Goal: Transaction & Acquisition: Subscribe to service/newsletter

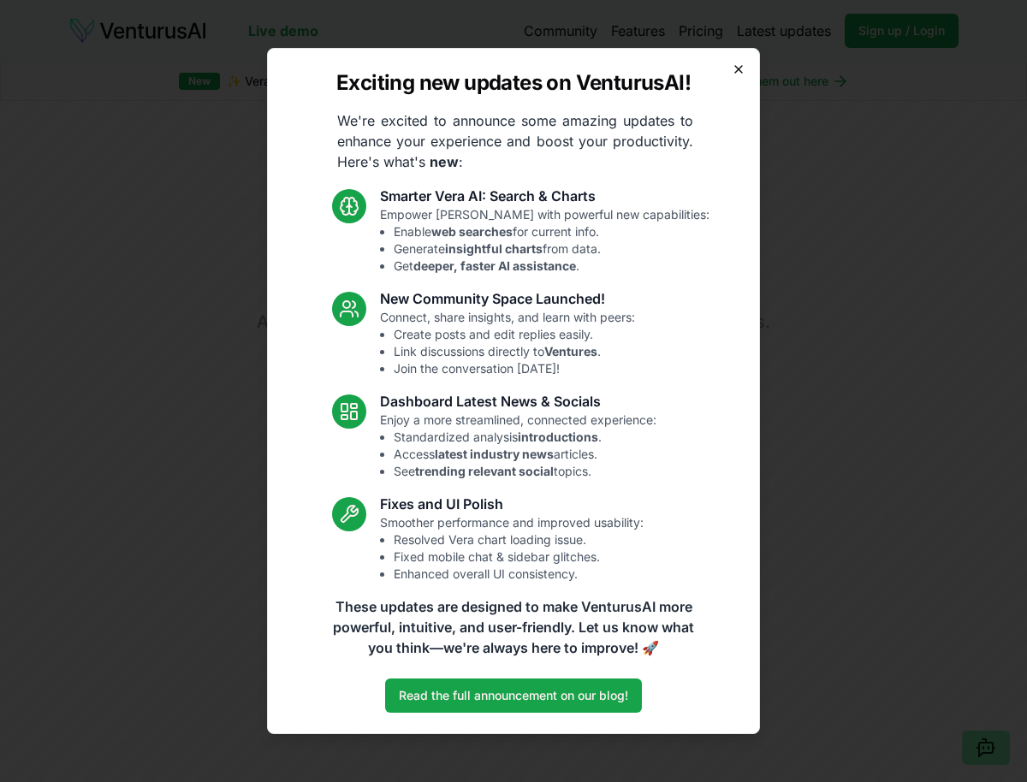
click at [741, 67] on icon "button" at bounding box center [738, 69] width 7 height 7
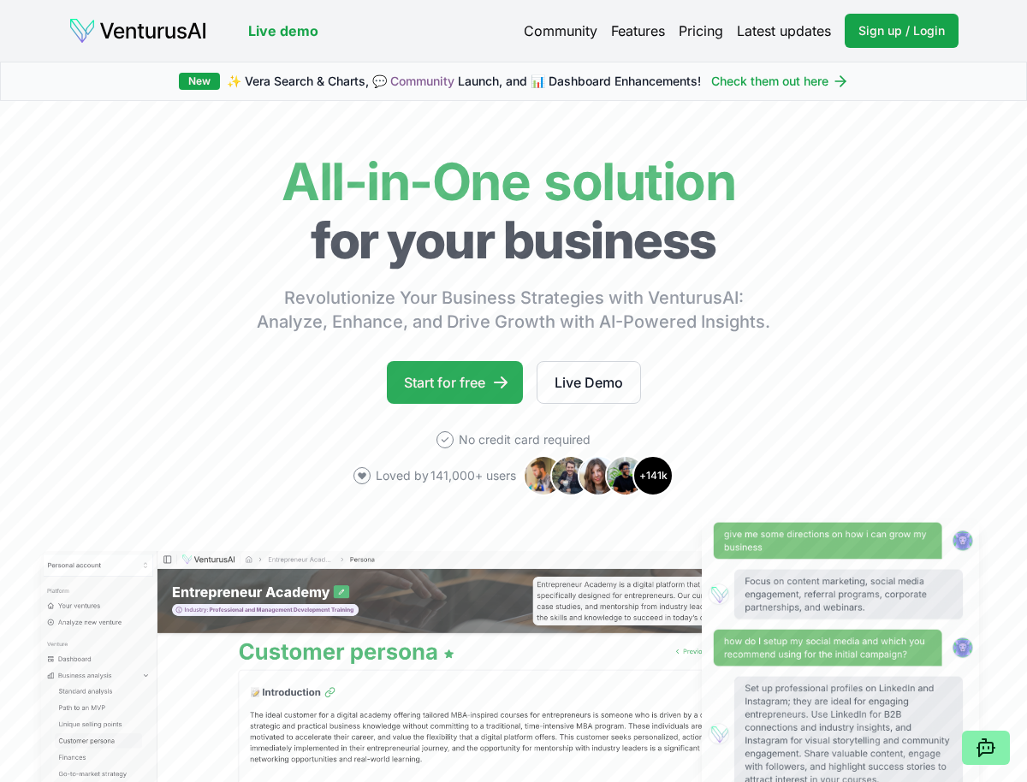
click at [482, 386] on link "Start for free" at bounding box center [455, 382] width 136 height 43
